Goal: Information Seeking & Learning: Learn about a topic

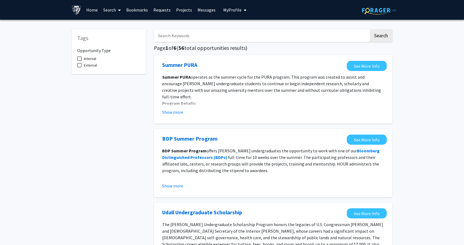
click at [179, 11] on link "Projects" at bounding box center [183, 9] width 21 height 19
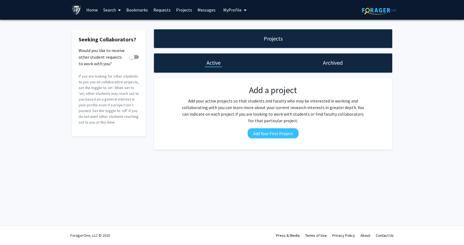
click at [90, 8] on link "Home" at bounding box center [92, 9] width 17 height 19
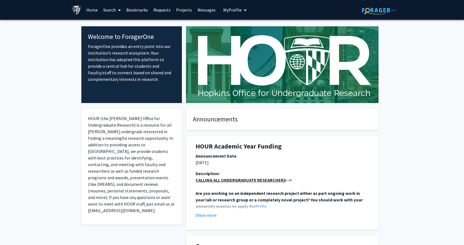
click at [114, 10] on link "Search" at bounding box center [112, 9] width 23 height 19
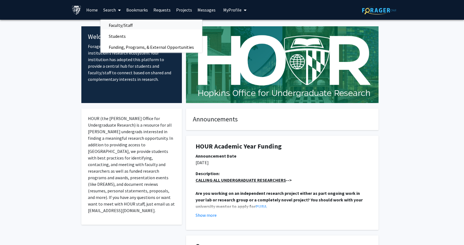
click at [117, 26] on span "Faculty/Staff" at bounding box center [121, 25] width 40 height 11
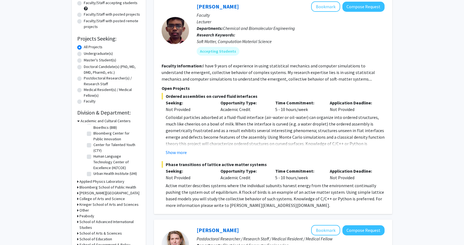
scroll to position [62, 0]
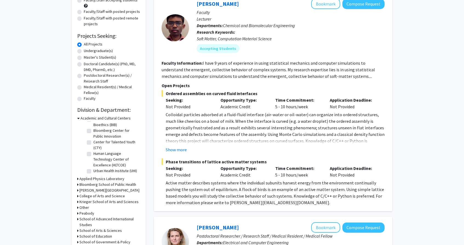
click at [78, 179] on icon at bounding box center [77, 179] width 1 height 6
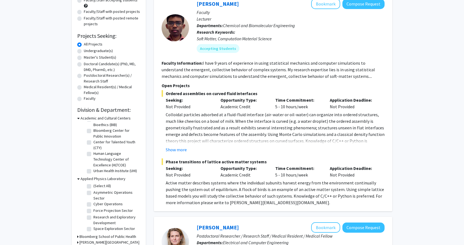
click at [93, 186] on label "(Select All)" at bounding box center [102, 186] width 18 height 6
click at [93, 186] on input "(Select All)" at bounding box center [95, 185] width 4 height 4
checkbox input "true"
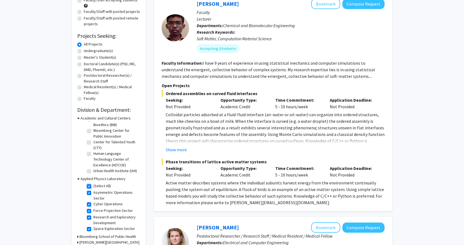
checkbox input "true"
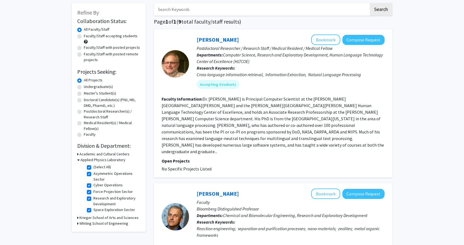
scroll to position [27, 0]
click at [78, 162] on icon at bounding box center [78, 160] width 2 height 6
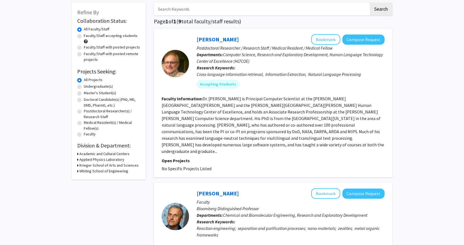
click at [77, 172] on icon at bounding box center [77, 171] width 1 height 6
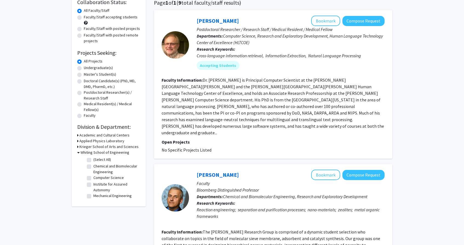
scroll to position [46, 0]
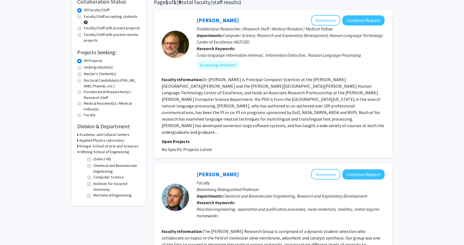
click at [93, 177] on label "Computer Science" at bounding box center [108, 177] width 30 height 6
click at [93, 177] on input "Computer Science" at bounding box center [95, 176] width 4 height 4
checkbox input "true"
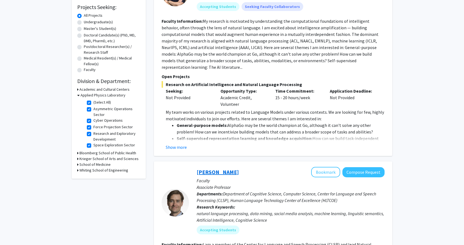
scroll to position [93, 0]
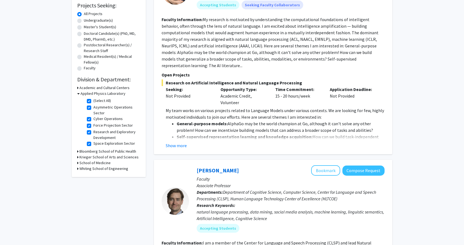
click at [92, 169] on h3 "Whiting School of Engineering" at bounding box center [103, 169] width 49 height 6
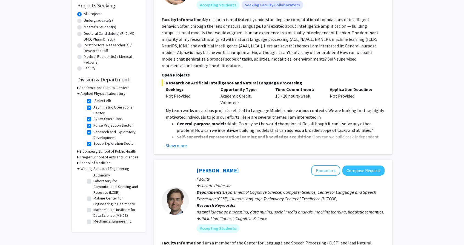
scroll to position [0, 0]
click at [84, 168] on h3 "Whiting School of Engineering" at bounding box center [105, 169] width 49 height 6
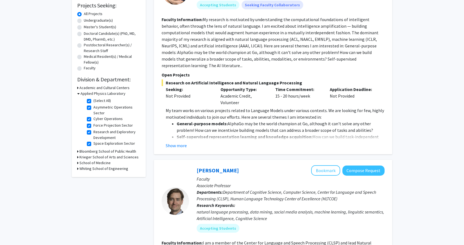
click at [112, 157] on h3 "Krieger School of Arts and Sciences" at bounding box center [108, 157] width 59 height 6
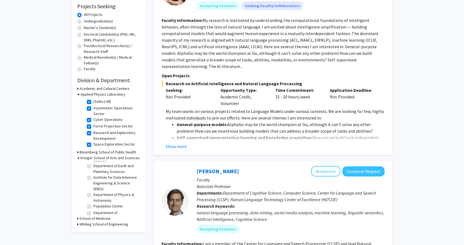
scroll to position [39, 0]
click at [93, 174] on label "Institute for Data Intensive Engineering & Science (IDIES)" at bounding box center [115, 179] width 45 height 17
click at [93, 174] on input "Institute for Data Intensive Engineering & Science (IDIES)" at bounding box center [95, 173] width 4 height 4
checkbox input "true"
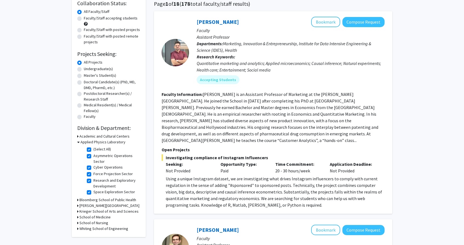
scroll to position [49, 0]
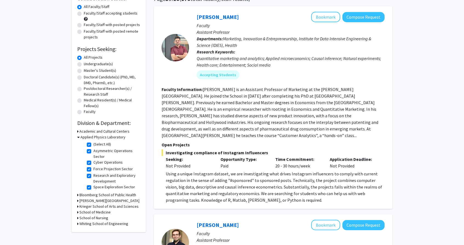
click at [89, 200] on h3 "[PERSON_NAME][GEOGRAPHIC_DATA]" at bounding box center [109, 201] width 60 height 6
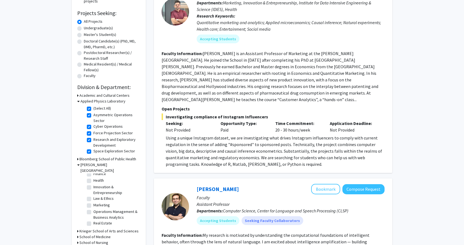
scroll to position [87, 0]
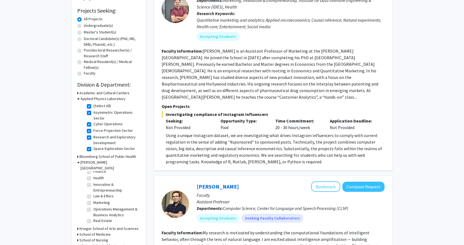
click at [84, 162] on h3 "[PERSON_NAME][GEOGRAPHIC_DATA]" at bounding box center [111, 165] width 60 height 12
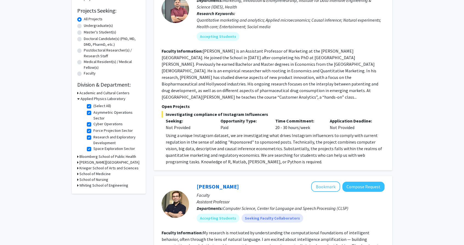
click at [83, 169] on h3 "Krieger School of Arts and Sciences" at bounding box center [108, 168] width 59 height 6
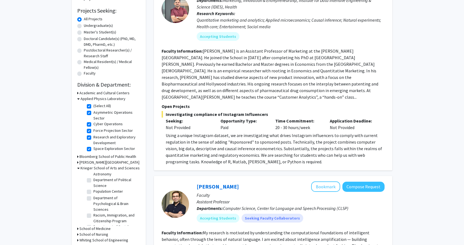
scroll to position [121, 0]
click at [88, 169] on h3 "Krieger School of Arts and Sciences" at bounding box center [110, 168] width 59 height 6
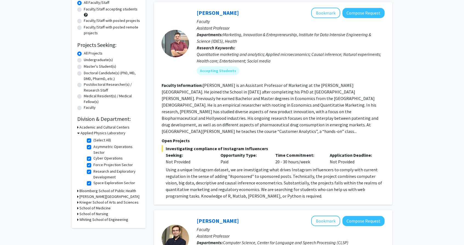
scroll to position [44, 0]
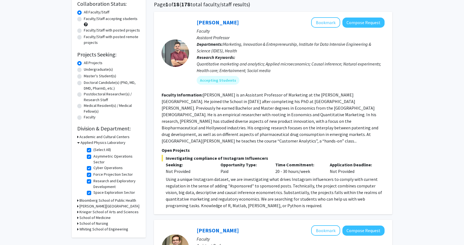
click at [84, 70] on label "Undergraduate(s)" at bounding box center [98, 70] width 29 height 6
click at [84, 70] on input "Undergraduate(s)" at bounding box center [86, 69] width 4 height 4
radio input "true"
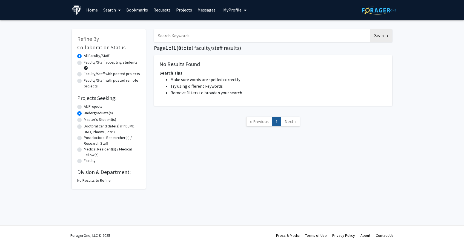
click at [84, 119] on label "Master's Student(s)" at bounding box center [100, 120] width 32 height 6
click at [84, 119] on input "Master's Student(s)" at bounding box center [86, 119] width 4 height 4
radio input "true"
click at [84, 128] on label "Doctoral Candidate(s) (PhD, MD, DMD, PharmD, etc.)" at bounding box center [112, 129] width 56 height 12
click at [84, 127] on input "Doctoral Candidate(s) (PhD, MD, DMD, PharmD, etc.)" at bounding box center [86, 125] width 4 height 4
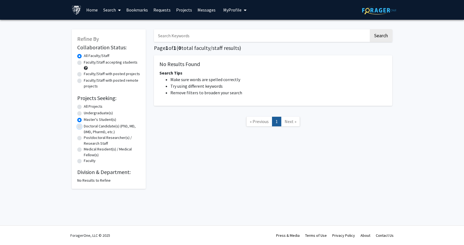
radio input "true"
click at [84, 139] on label "Postdoctoral Researcher(s) / Research Staff" at bounding box center [112, 141] width 56 height 12
click at [84, 138] on input "Postdoctoral Researcher(s) / Research Staff" at bounding box center [86, 137] width 4 height 4
radio input "true"
click at [84, 150] on label "Medical Resident(s) / Medical Fellow(s)" at bounding box center [112, 152] width 56 height 12
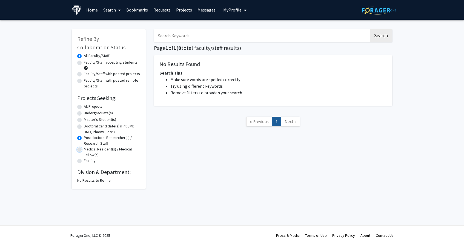
click at [84, 150] on input "Medical Resident(s) / Medical Fellow(s)" at bounding box center [86, 148] width 4 height 4
radio input "true"
click at [84, 162] on label "Faculty" at bounding box center [90, 161] width 12 height 6
click at [84, 161] on input "Faculty" at bounding box center [86, 160] width 4 height 4
radio input "true"
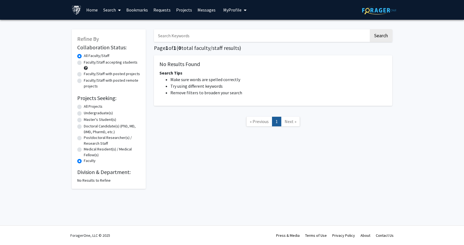
click at [84, 108] on label "All Projects" at bounding box center [93, 107] width 19 height 6
click at [84, 107] on input "All Projects" at bounding box center [86, 106] width 4 height 4
radio input "true"
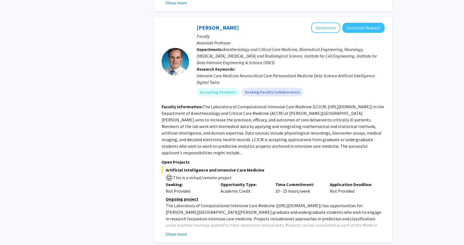
scroll to position [461, 0]
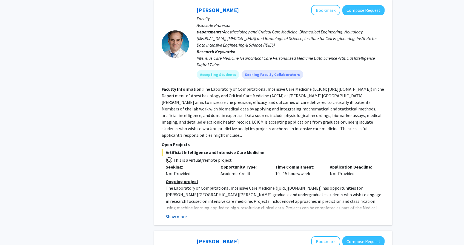
click at [173, 213] on button "Show more" at bounding box center [176, 216] width 21 height 7
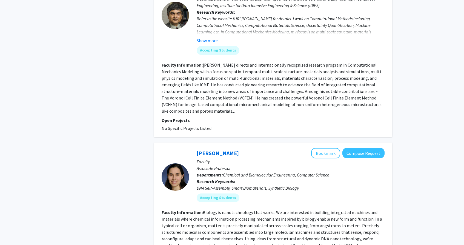
scroll to position [1565, 0]
